Goal: Book appointment/travel/reservation

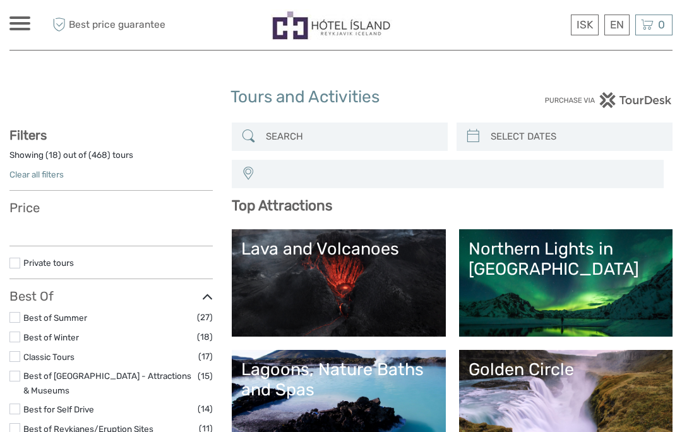
select select
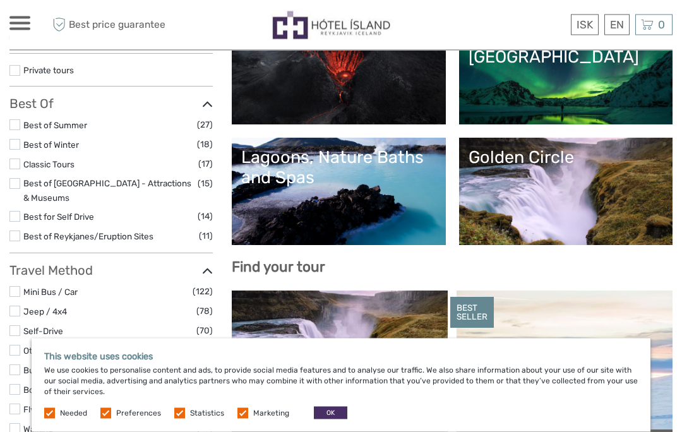
scroll to position [214, 0]
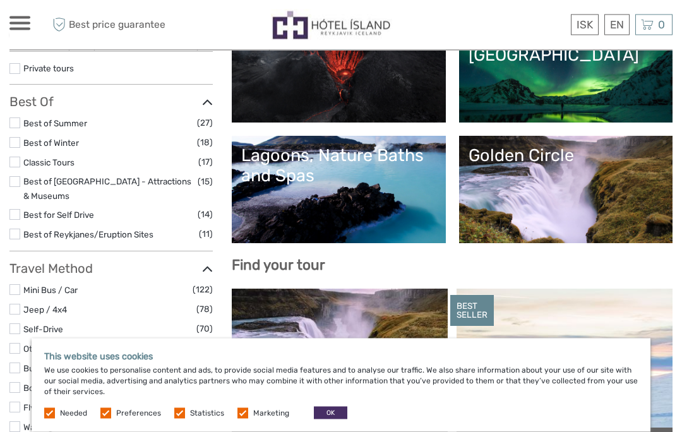
click at [581, 182] on link "Golden Circle" at bounding box center [566, 190] width 195 height 88
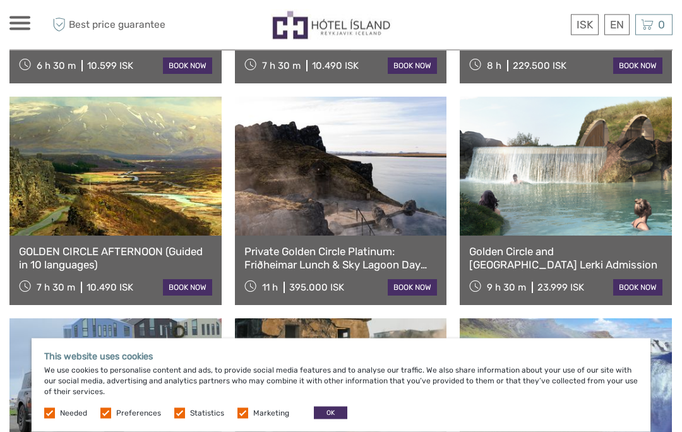
scroll to position [1080, 0]
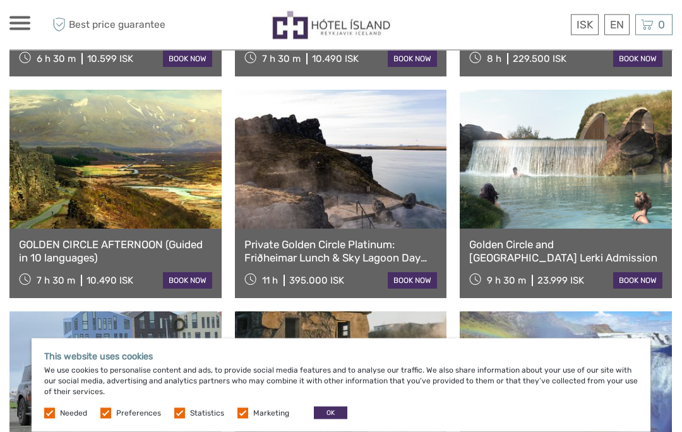
click at [110, 419] on label at bounding box center [105, 413] width 11 height 11
click at [0, 0] on input "checkbox" at bounding box center [0, 0] width 0 height 0
click at [178, 419] on label at bounding box center [179, 413] width 11 height 11
click at [0, 0] on input "checkbox" at bounding box center [0, 0] width 0 height 0
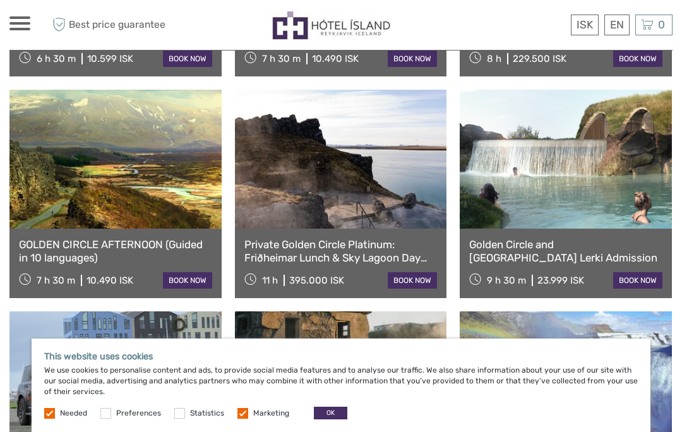
click at [243, 419] on label at bounding box center [243, 413] width 11 height 11
click at [0, 0] on input "checkbox" at bounding box center [0, 0] width 0 height 0
click at [317, 420] on button "OK" at bounding box center [330, 413] width 33 height 13
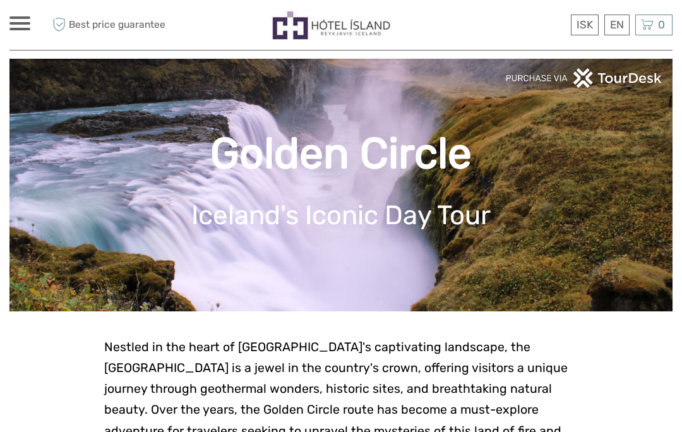
scroll to position [0, 0]
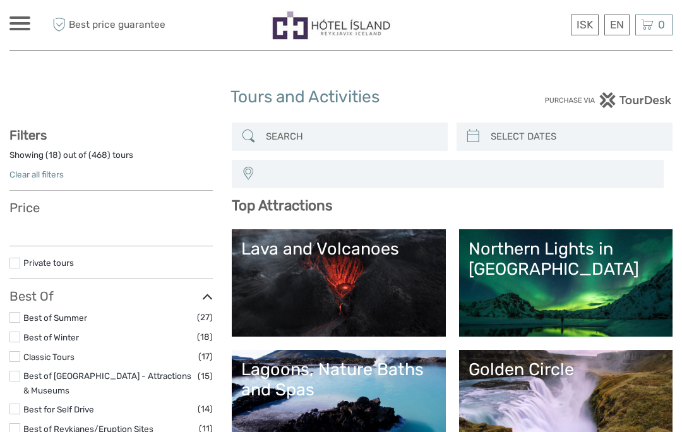
select select
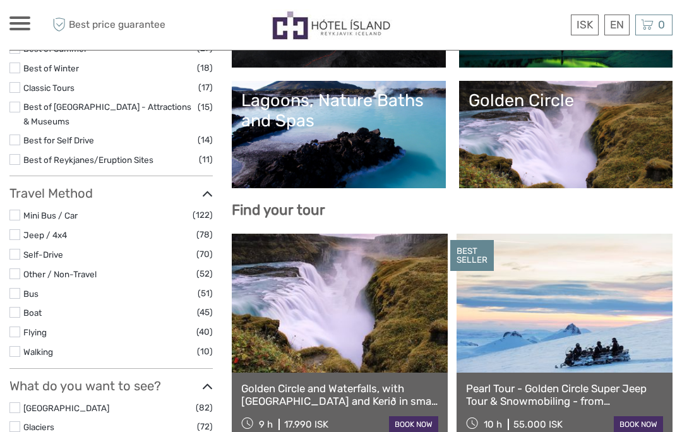
select select
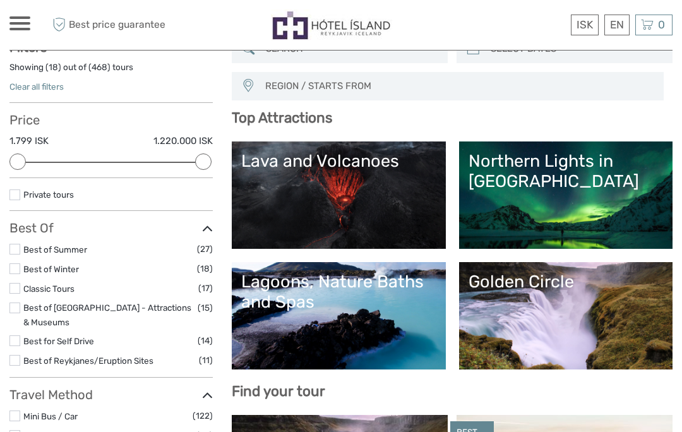
scroll to position [0, 0]
